Goal: Task Accomplishment & Management: Use online tool/utility

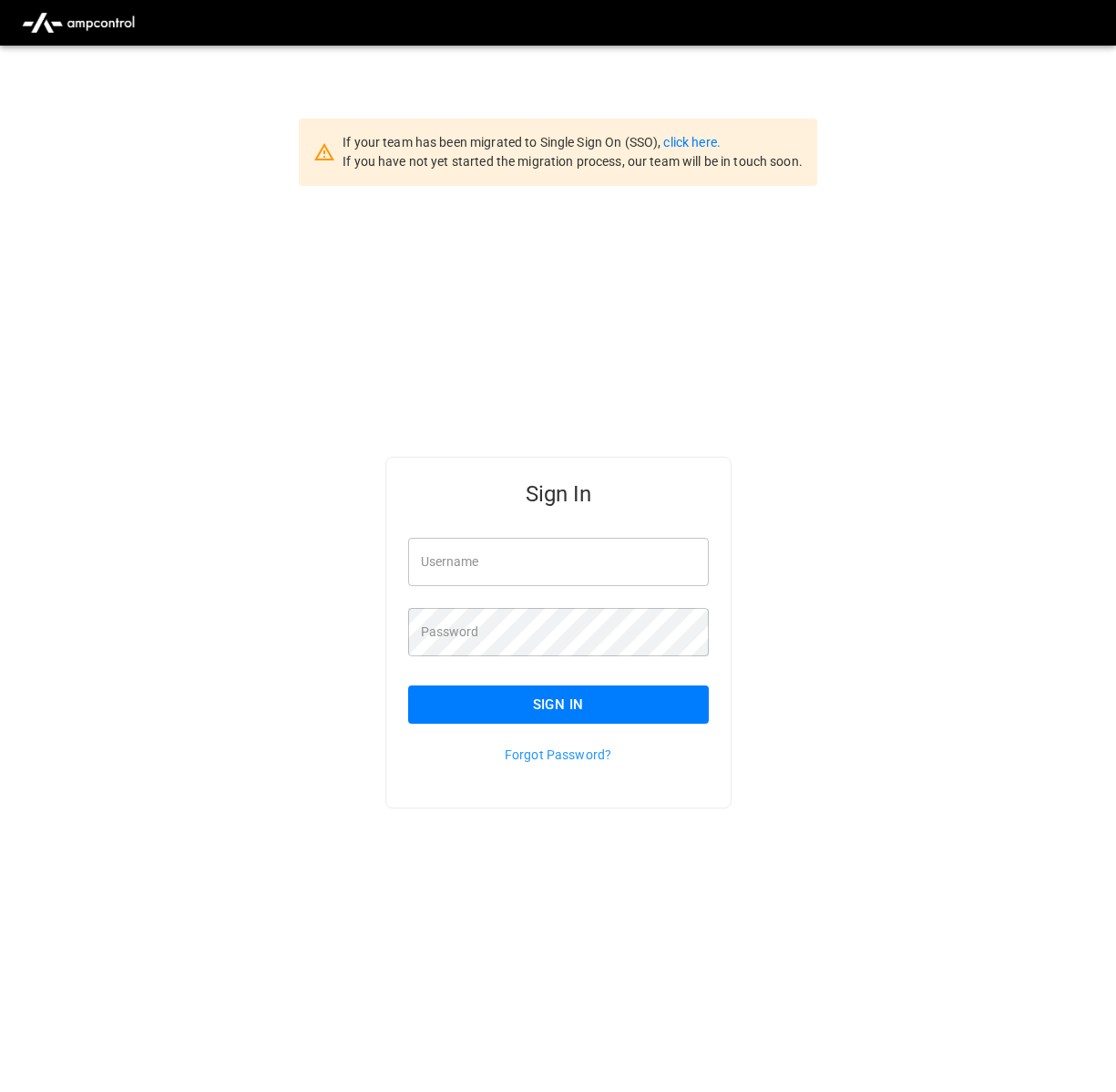
click at [562, 582] on input "Username" at bounding box center [559, 562] width 301 height 48
type input "**********"
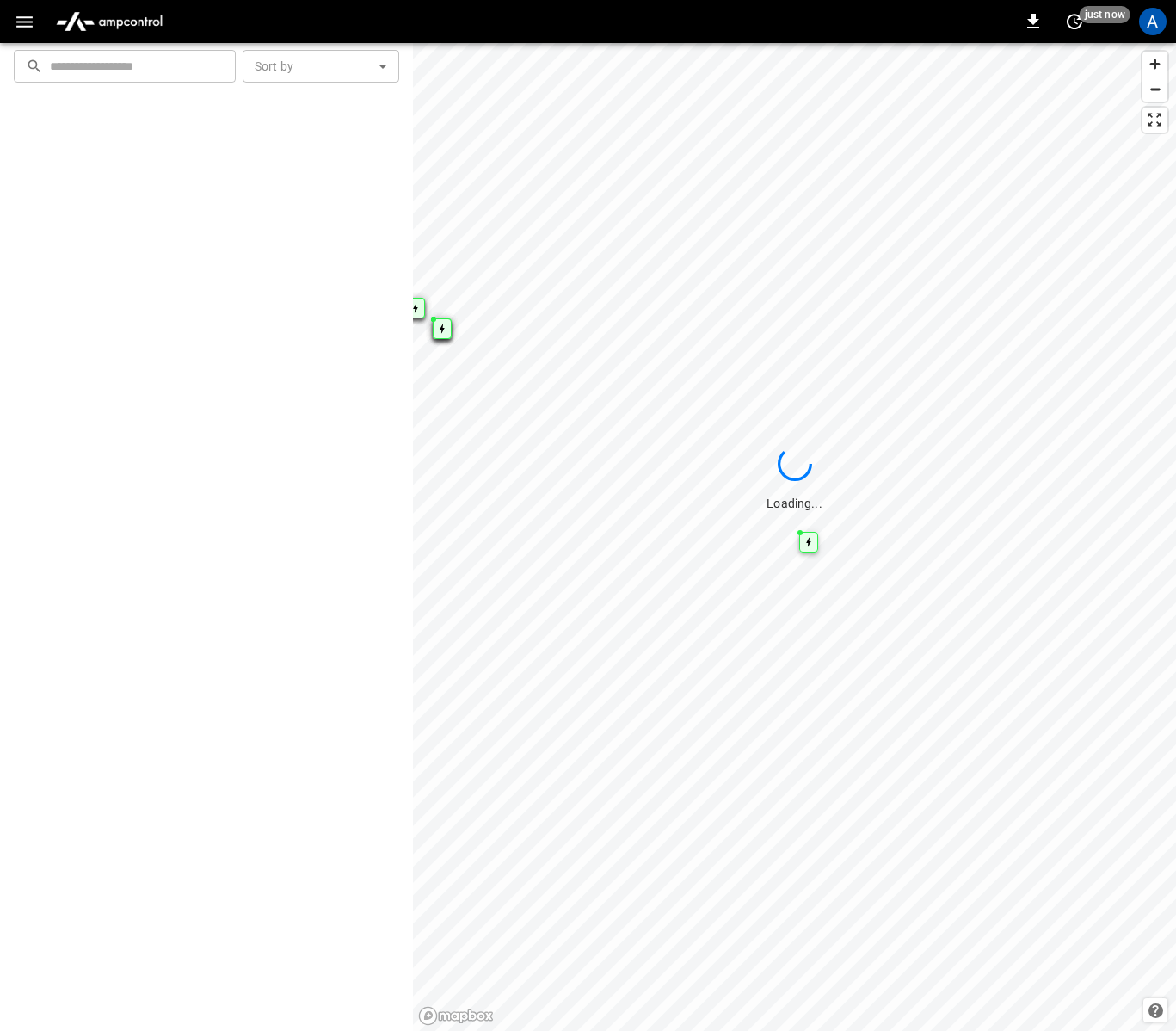
click at [6, 17] on div "0 just now A" at bounding box center [588, 22] width 1176 height 43
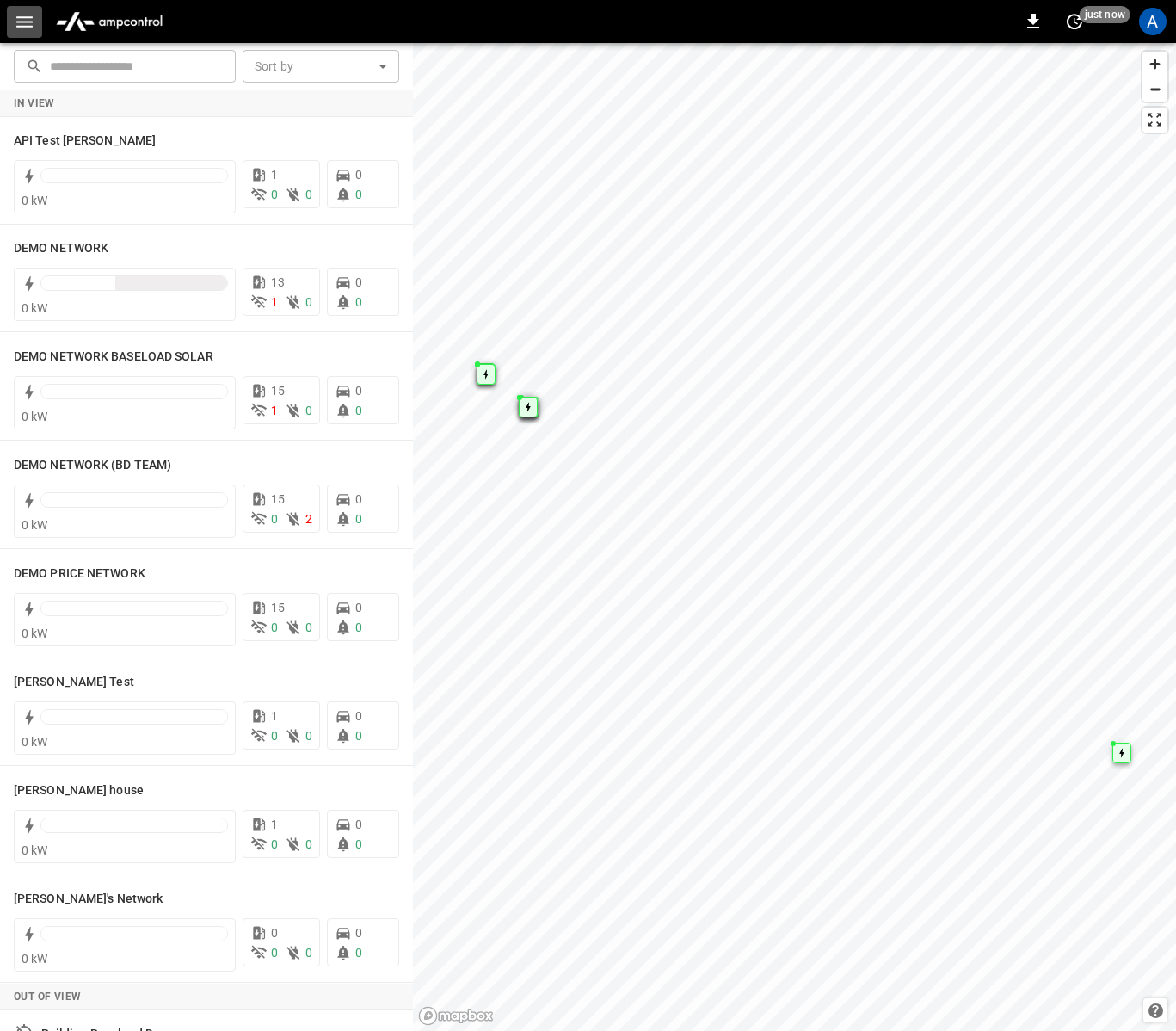
click at [18, 20] on icon "button" at bounding box center [24, 22] width 22 height 22
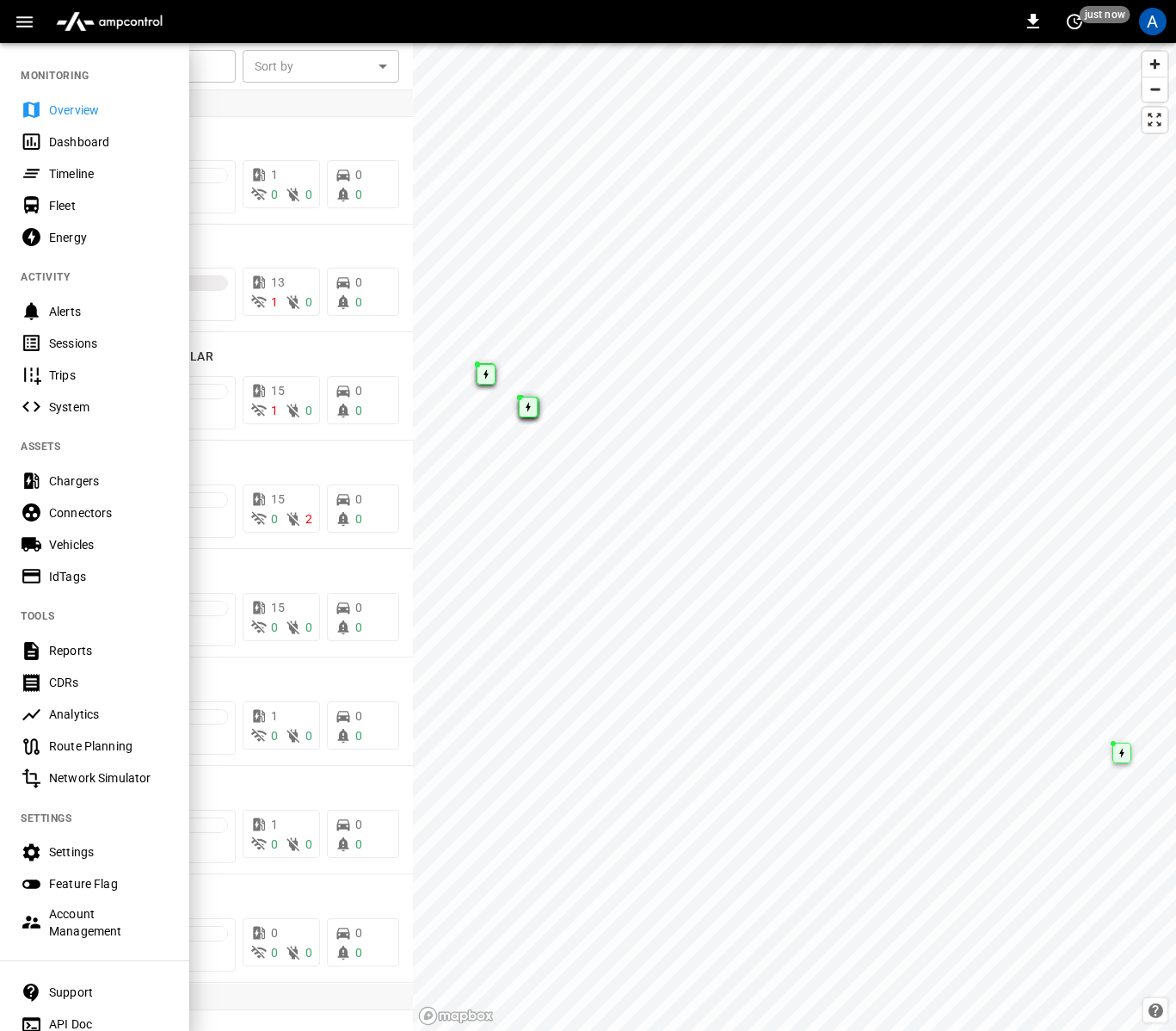
click at [87, 230] on div "Energy" at bounding box center [108, 237] width 119 height 17
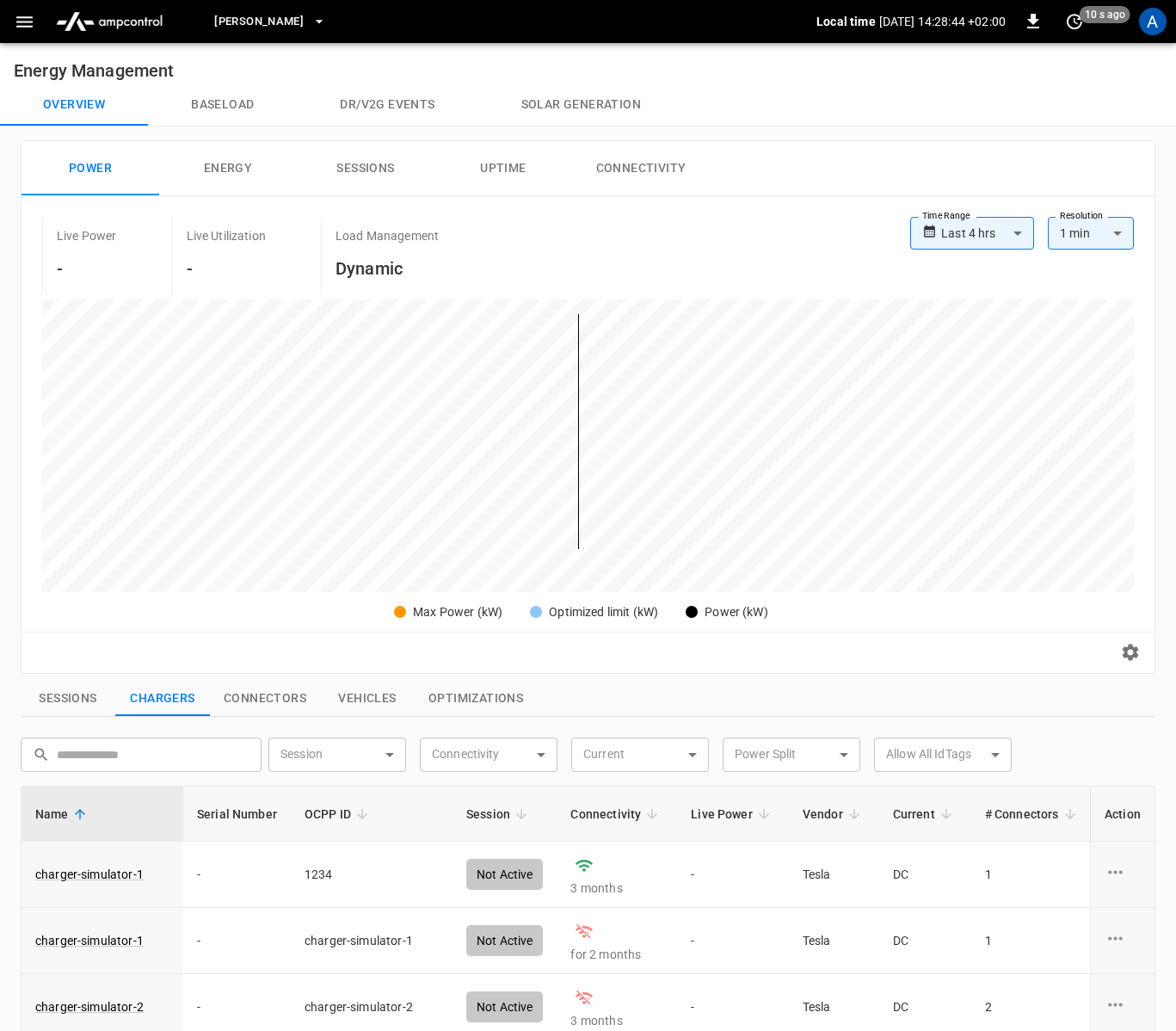
click at [24, 26] on icon "button" at bounding box center [24, 22] width 16 height 11
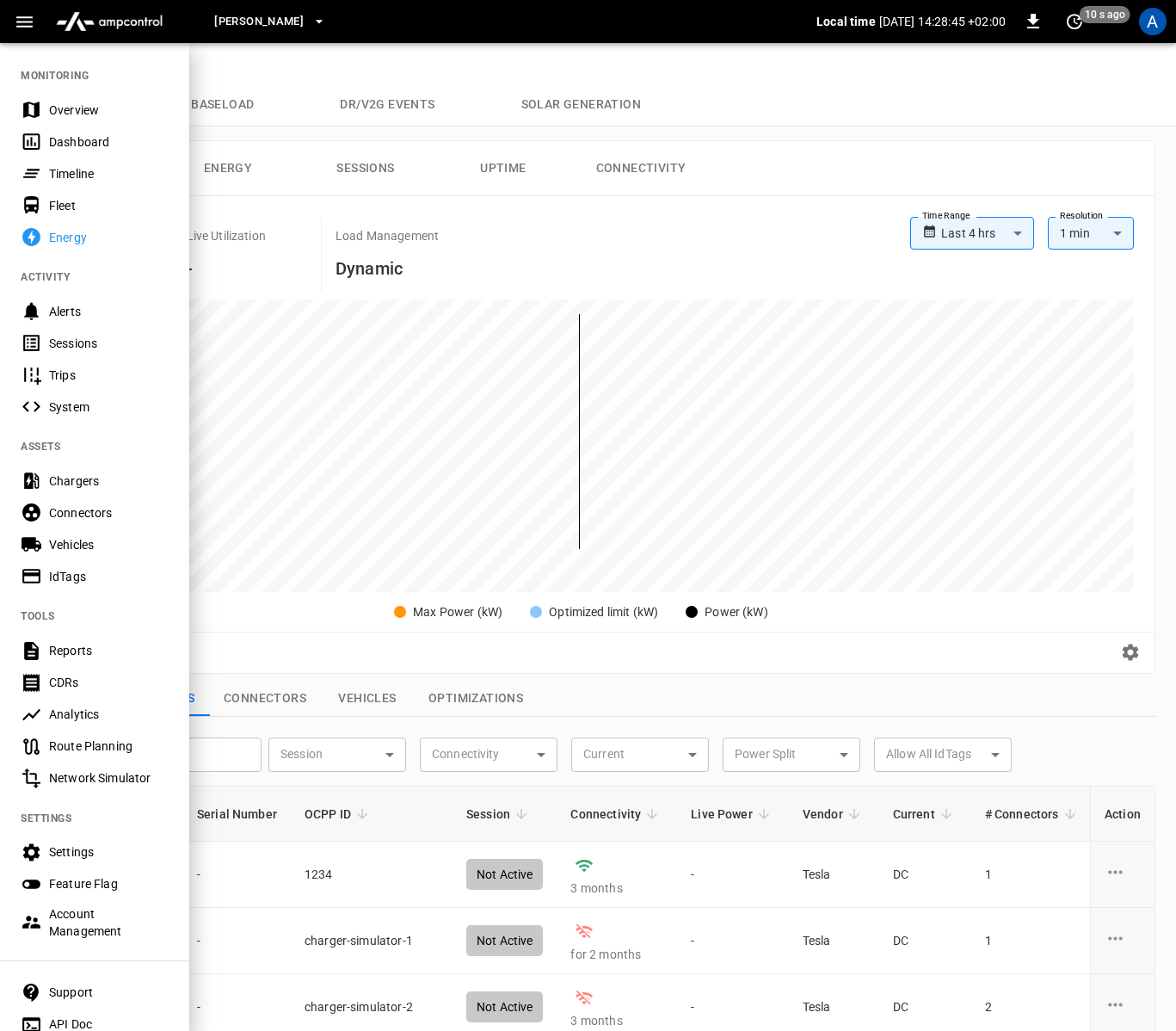
click at [80, 309] on div "Alerts" at bounding box center [108, 311] width 119 height 17
